Goal: Use online tool/utility

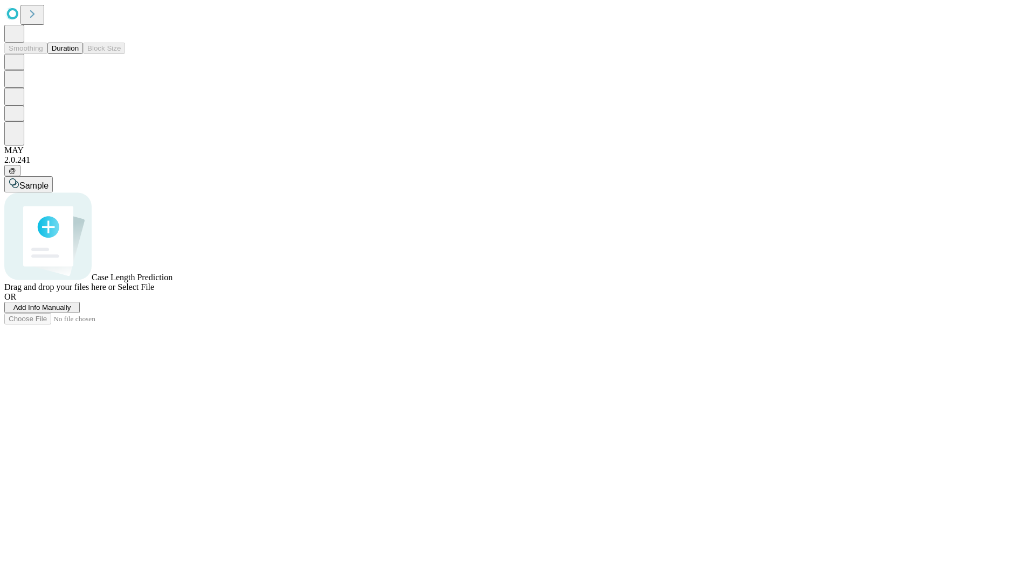
click at [154, 292] on span "Select File" at bounding box center [136, 287] width 37 height 9
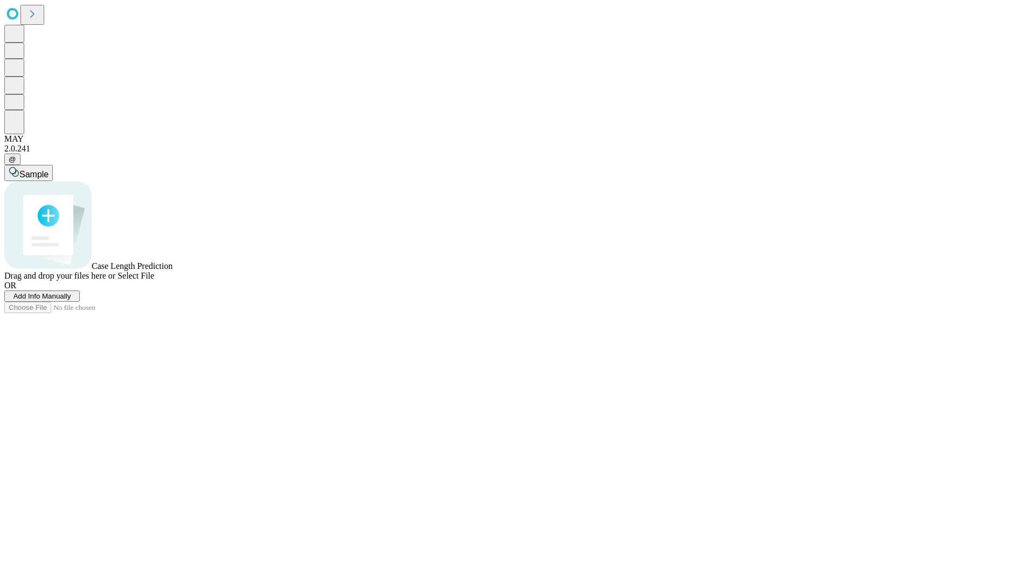
click at [154, 280] on span "Select File" at bounding box center [136, 275] width 37 height 9
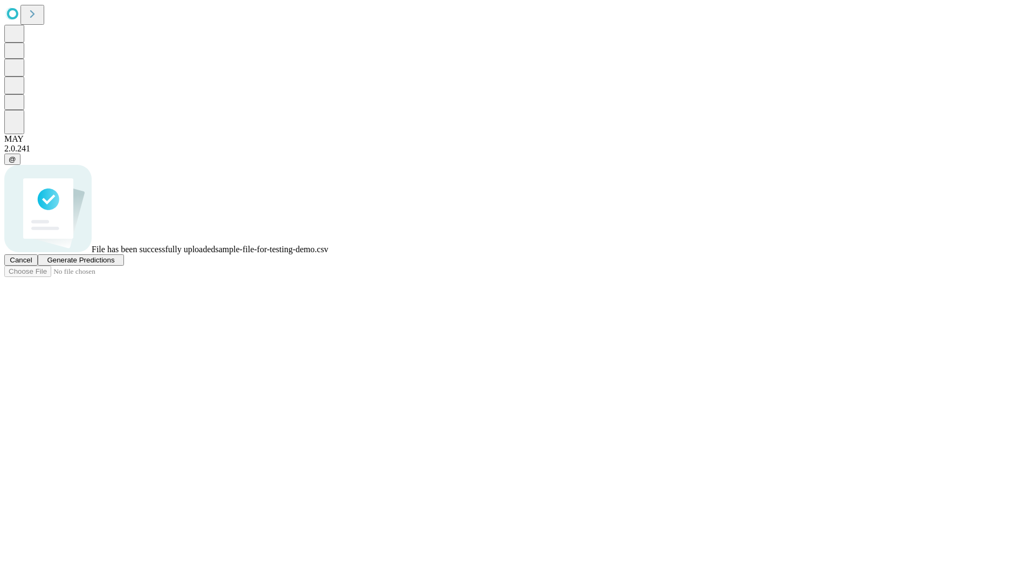
click at [114, 264] on span "Generate Predictions" at bounding box center [80, 260] width 67 height 8
